Goal: Communication & Community: Answer question/provide support

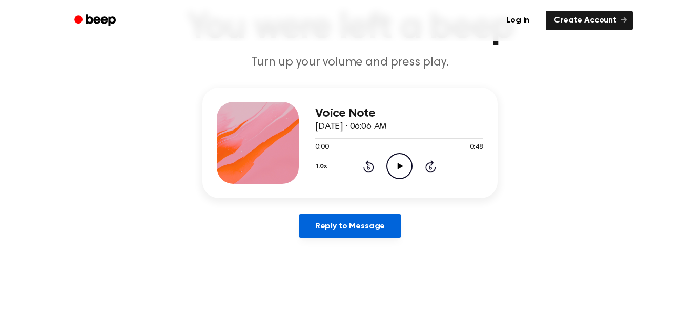
scroll to position [72, 0]
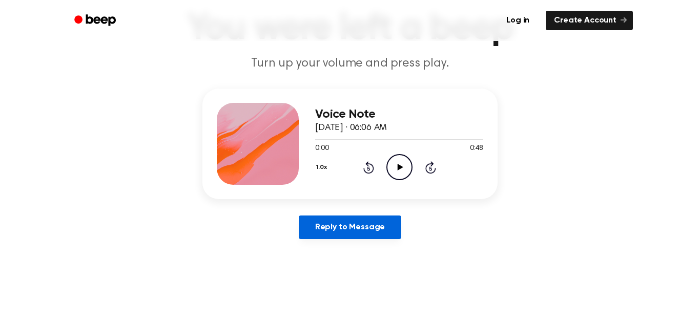
click at [374, 230] on link "Reply to Message" at bounding box center [350, 228] width 102 height 24
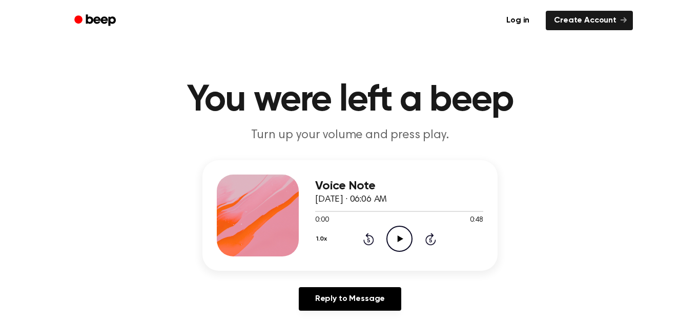
scroll to position [72, 0]
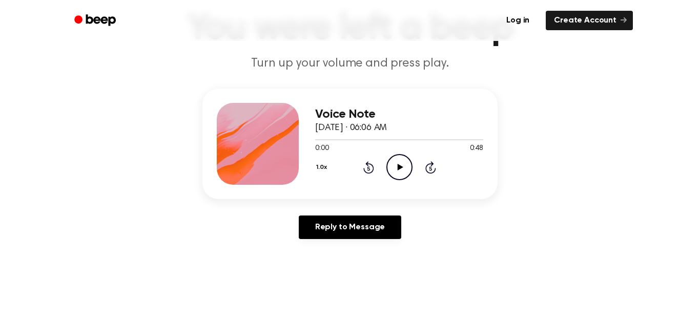
click at [406, 165] on icon "Play Audio" at bounding box center [399, 167] width 26 height 26
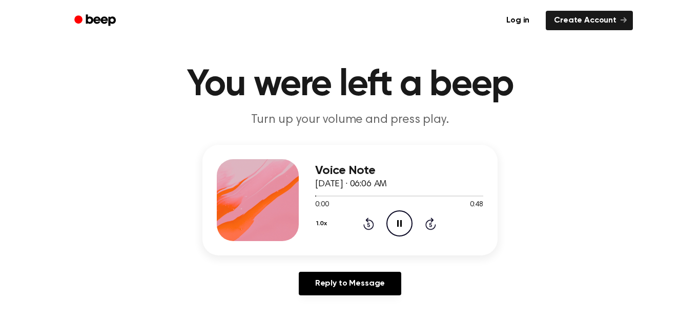
scroll to position [0, 0]
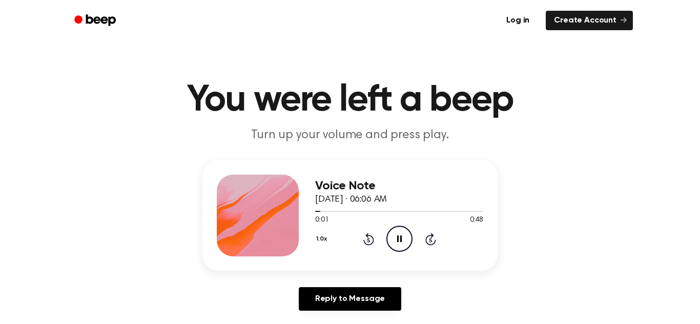
click at [393, 235] on icon "Pause Audio" at bounding box center [399, 239] width 26 height 26
click at [401, 244] on icon "Play Audio" at bounding box center [399, 239] width 26 height 26
drag, startPoint x: 316, startPoint y: 210, endPoint x: 331, endPoint y: 212, distance: 15.4
click at [331, 212] on div at bounding box center [399, 211] width 168 height 8
click at [401, 237] on icon at bounding box center [399, 239] width 5 height 7
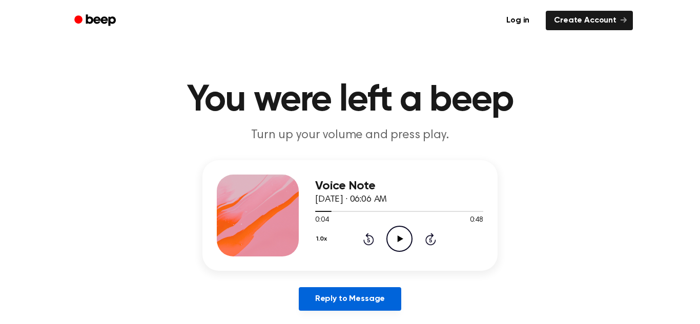
click at [346, 305] on link "Reply to Message" at bounding box center [350, 299] width 102 height 24
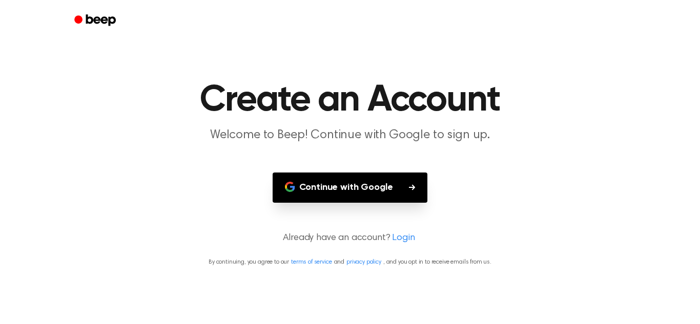
click at [343, 188] on button "Continue with Google" at bounding box center [349, 188] width 155 height 30
